Goal: Find specific page/section: Find specific page/section

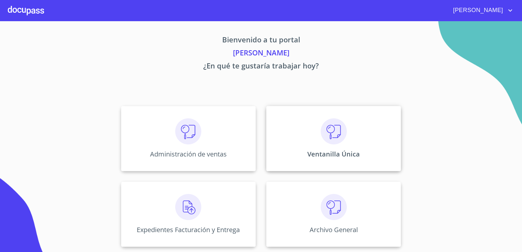
click at [316, 130] on div "Ventanilla Única" at bounding box center [333, 138] width 135 height 65
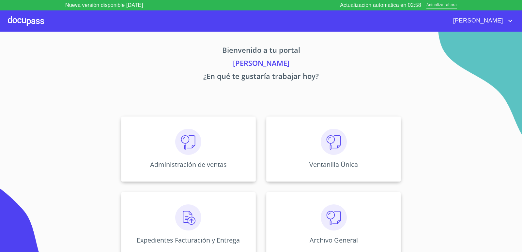
click at [435, 5] on span "Actualizar ahora" at bounding box center [441, 5] width 30 height 7
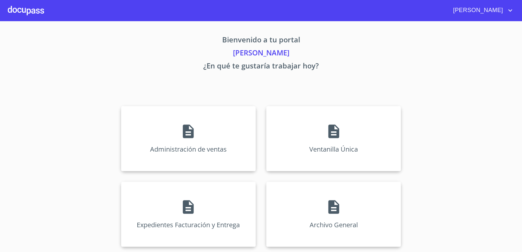
click at [190, 145] on p "Administración de ventas" at bounding box center [188, 149] width 77 height 9
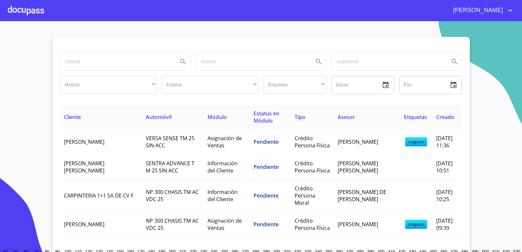
click at [84, 62] on input "search" at bounding box center [116, 62] width 112 height 18
type input "construcciones"
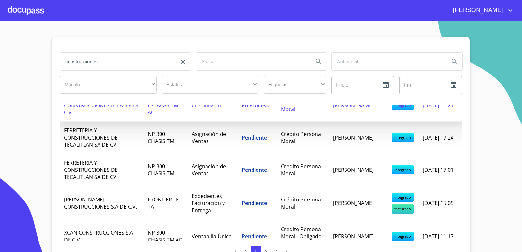
scroll to position [604, 0]
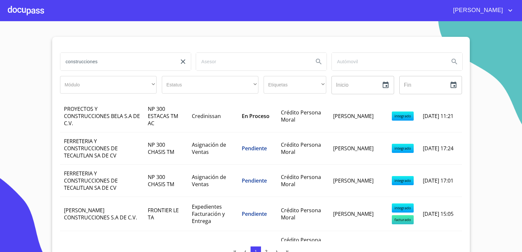
click at [112, 58] on input "construcciones" at bounding box center [116, 62] width 112 height 18
